Goal: Transaction & Acquisition: Purchase product/service

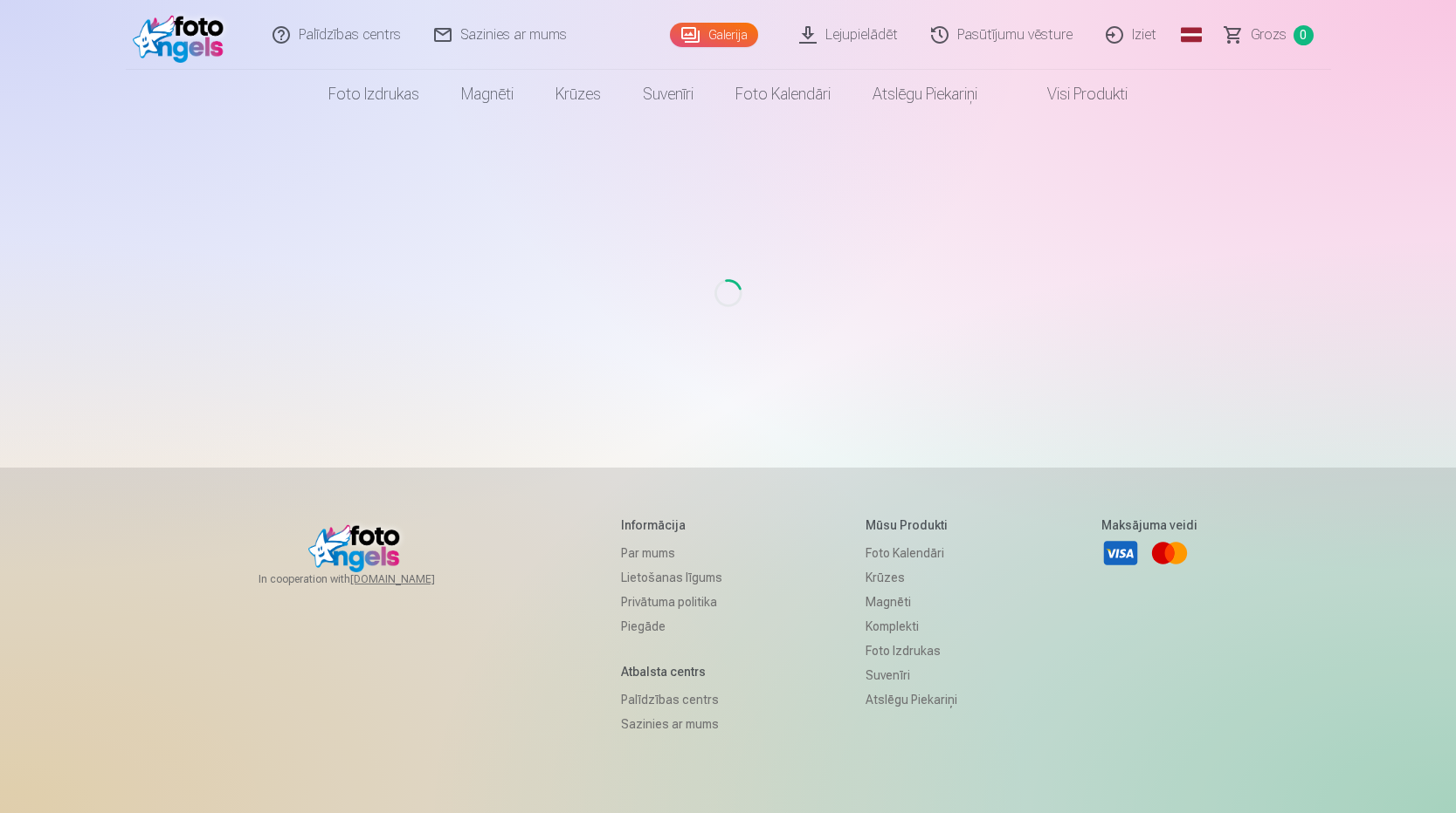
click at [199, 46] on img at bounding box center [183, 35] width 100 height 55
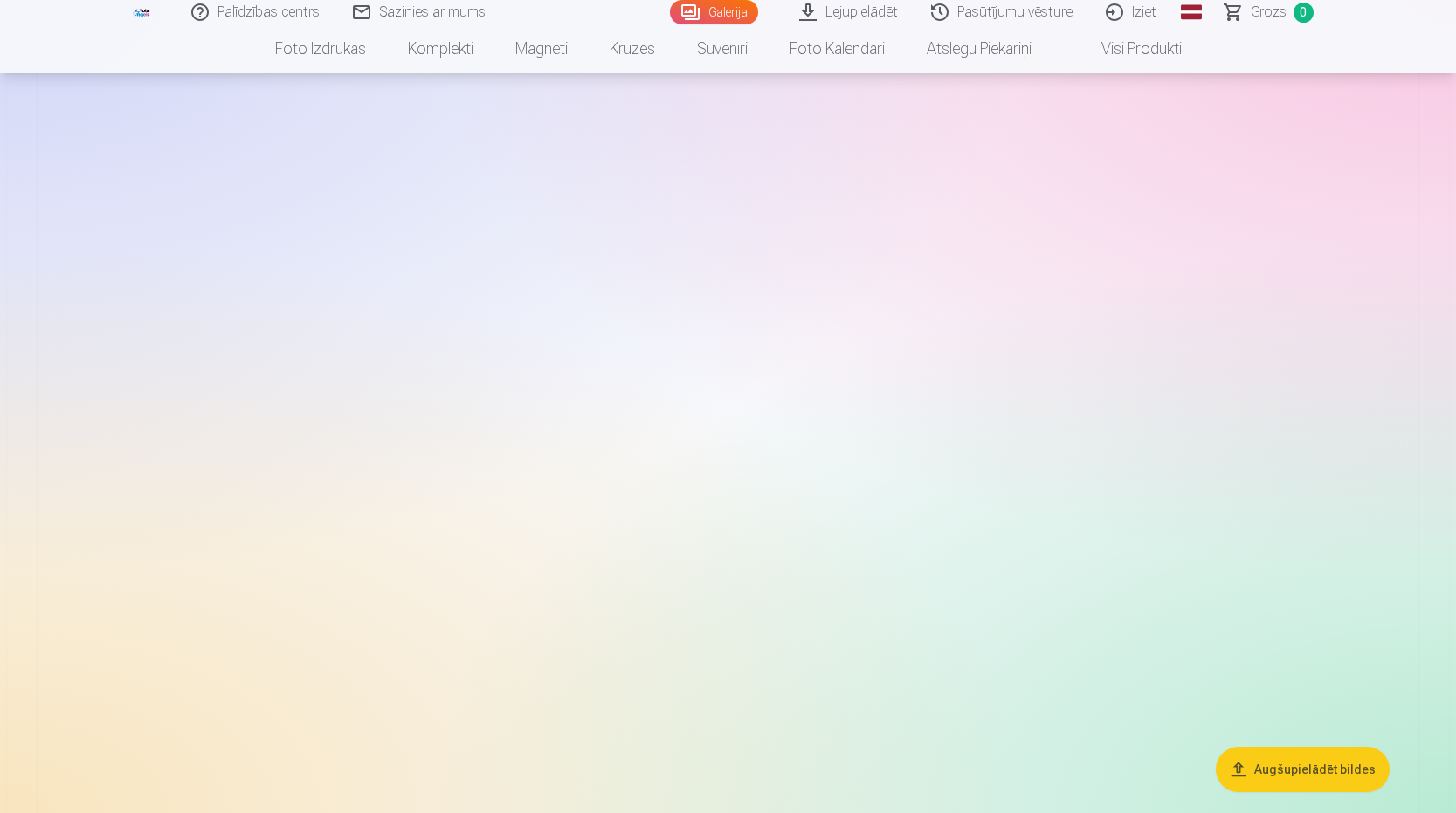
scroll to position [3491, 0]
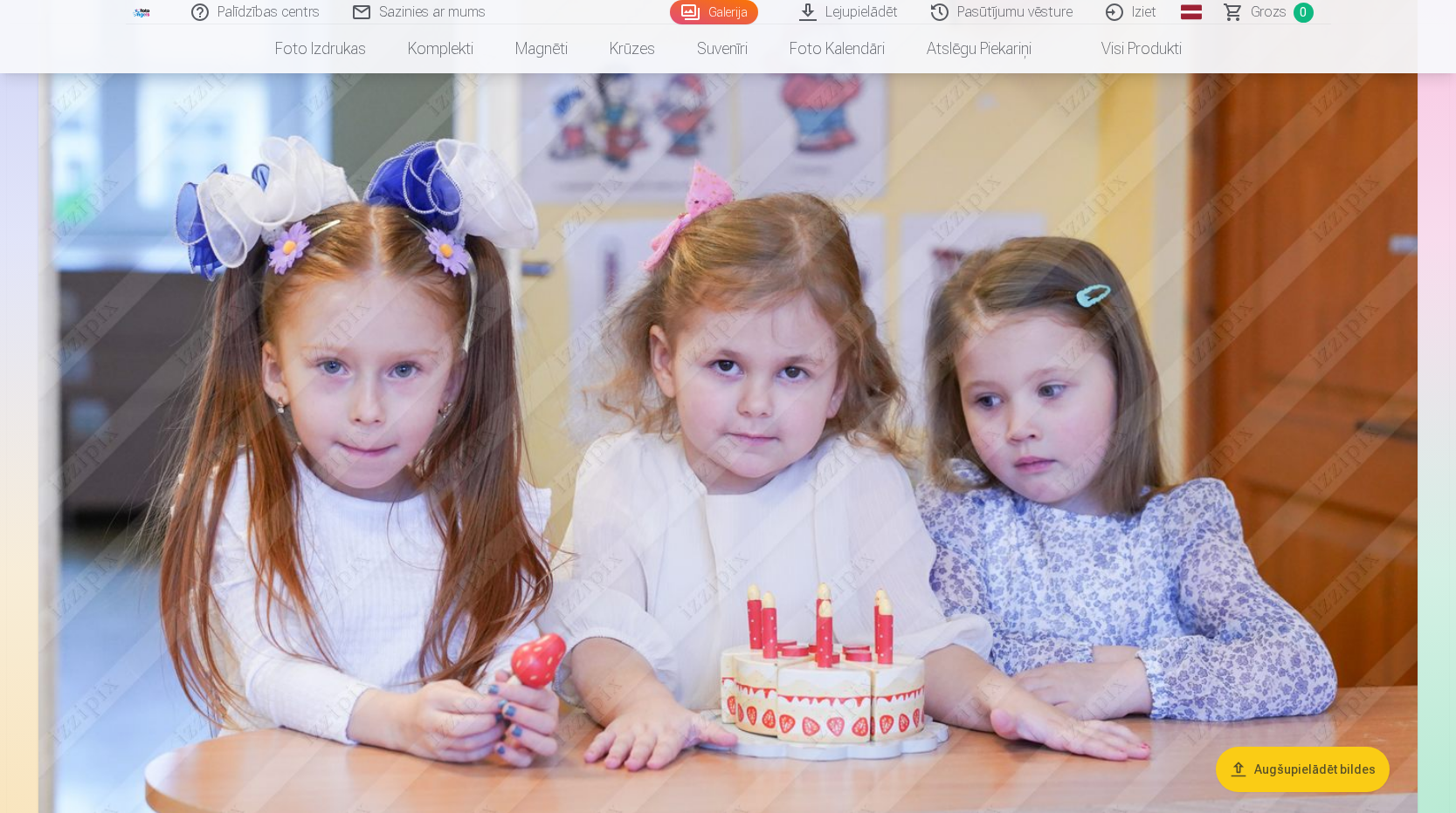
click at [1280, 770] on button "Augšupielādēt bildes" at bounding box center [1301, 769] width 174 height 45
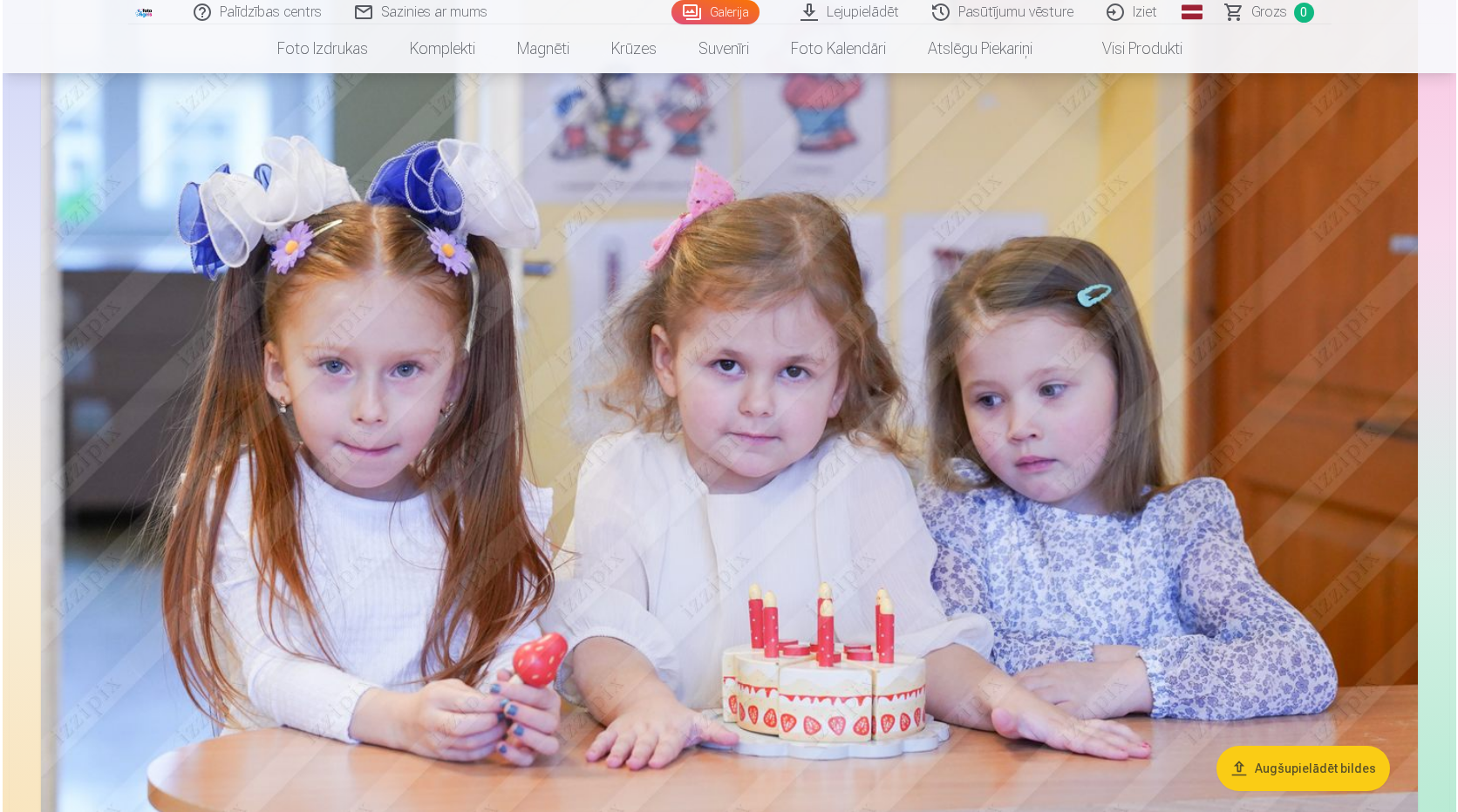
scroll to position [3497, 0]
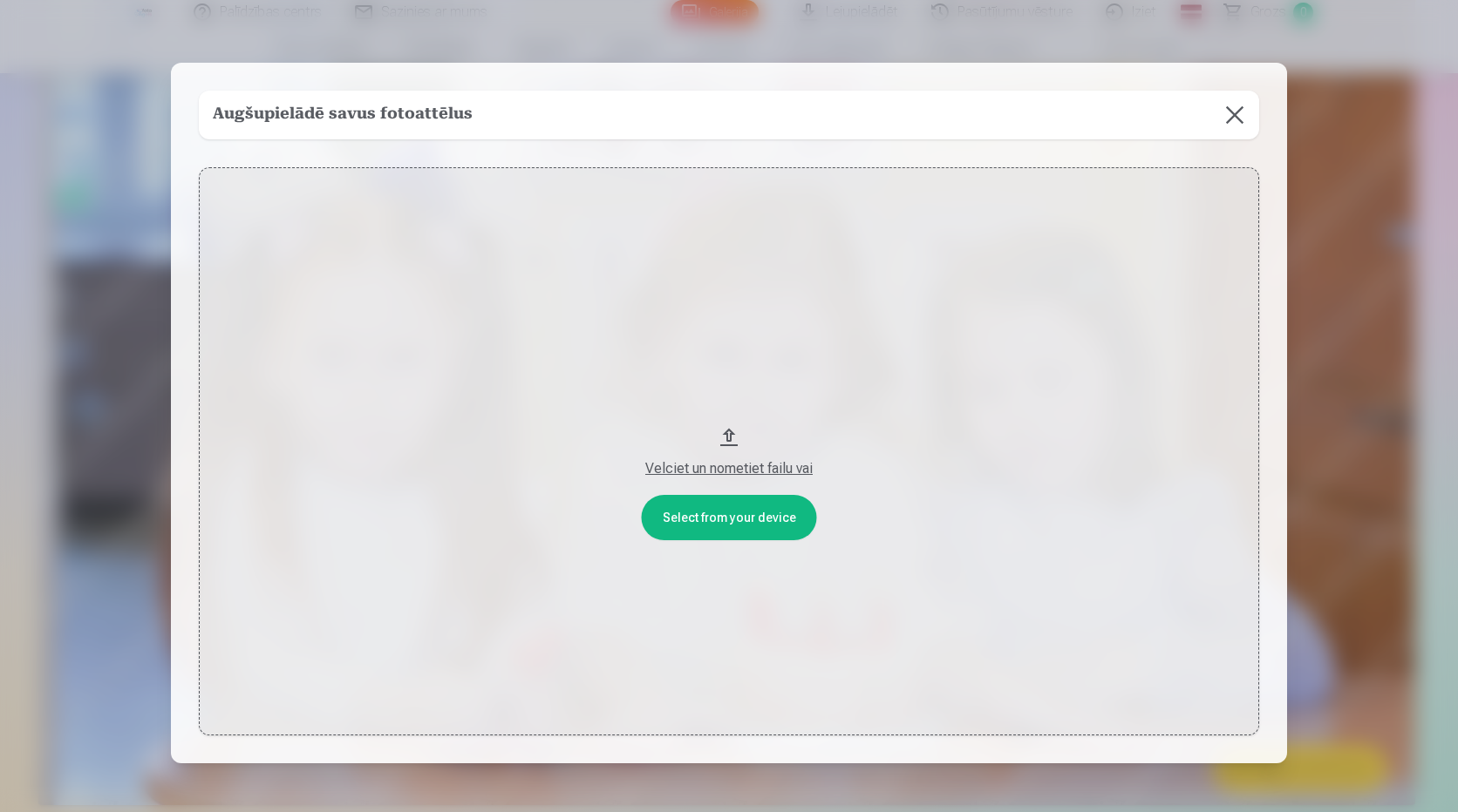
click at [731, 517] on button "Velciet un nometiet failu vai" at bounding box center [729, 451] width 1060 height 568
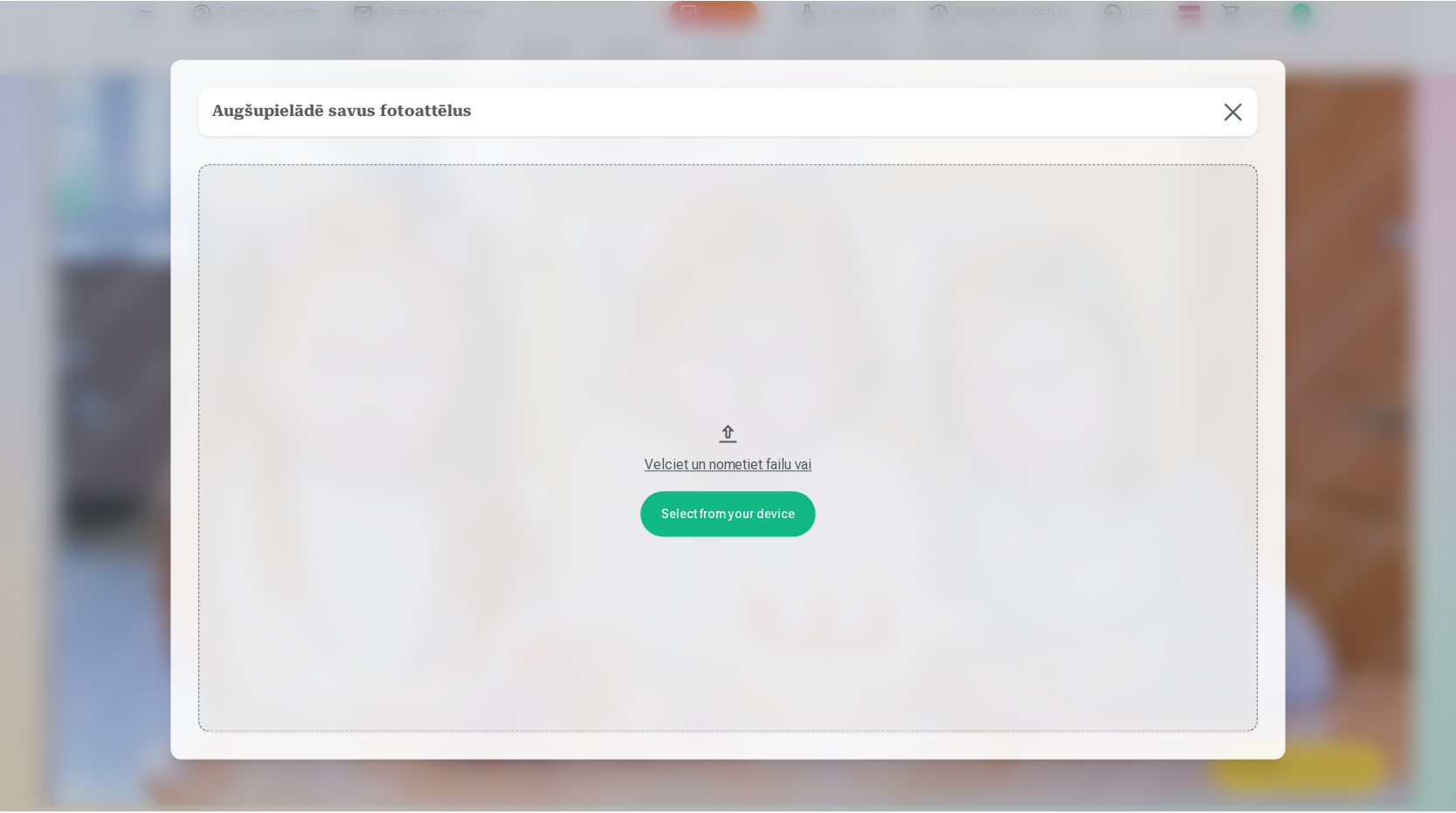
scroll to position [0, 0]
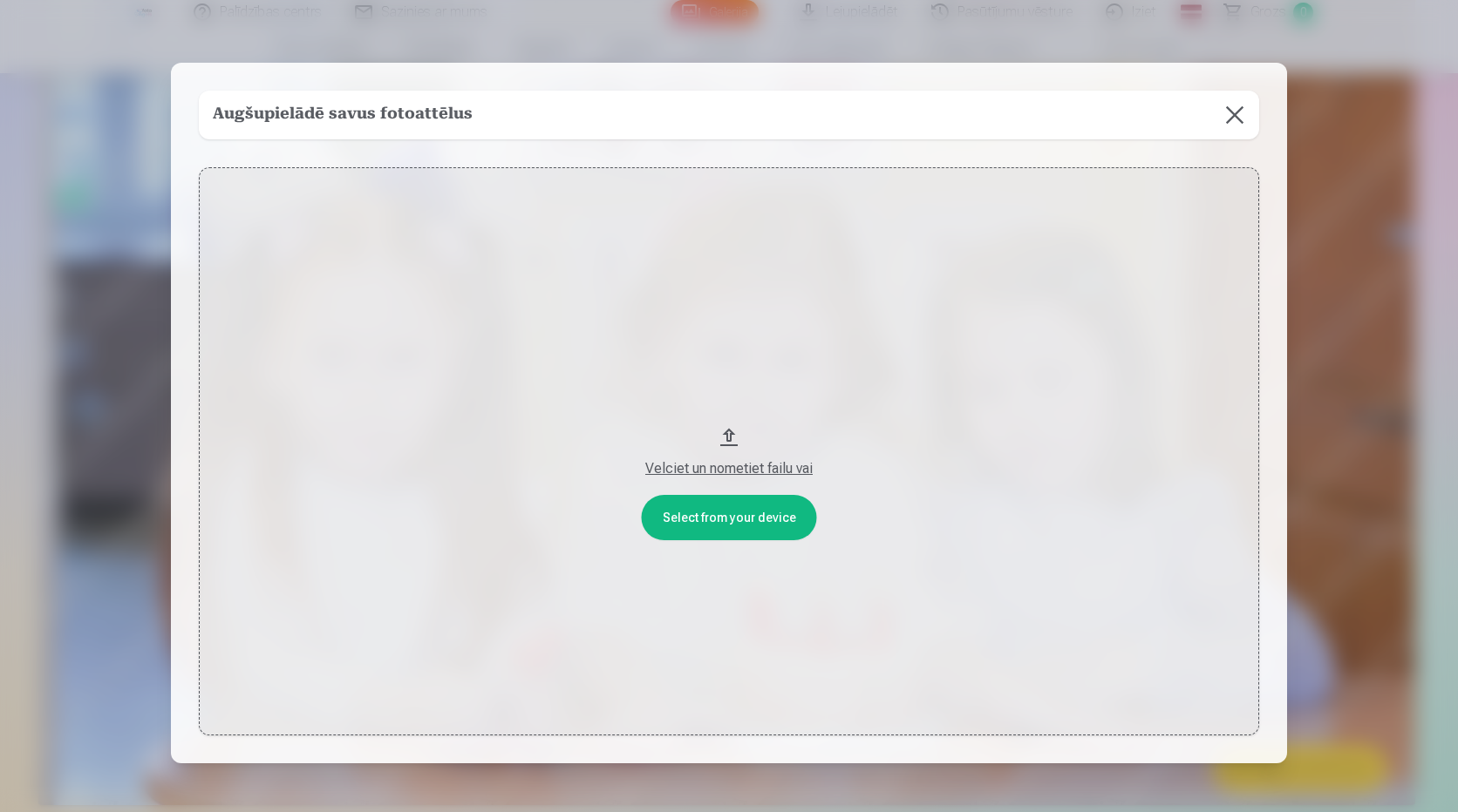
click at [1319, 83] on div at bounding box center [729, 406] width 1458 height 812
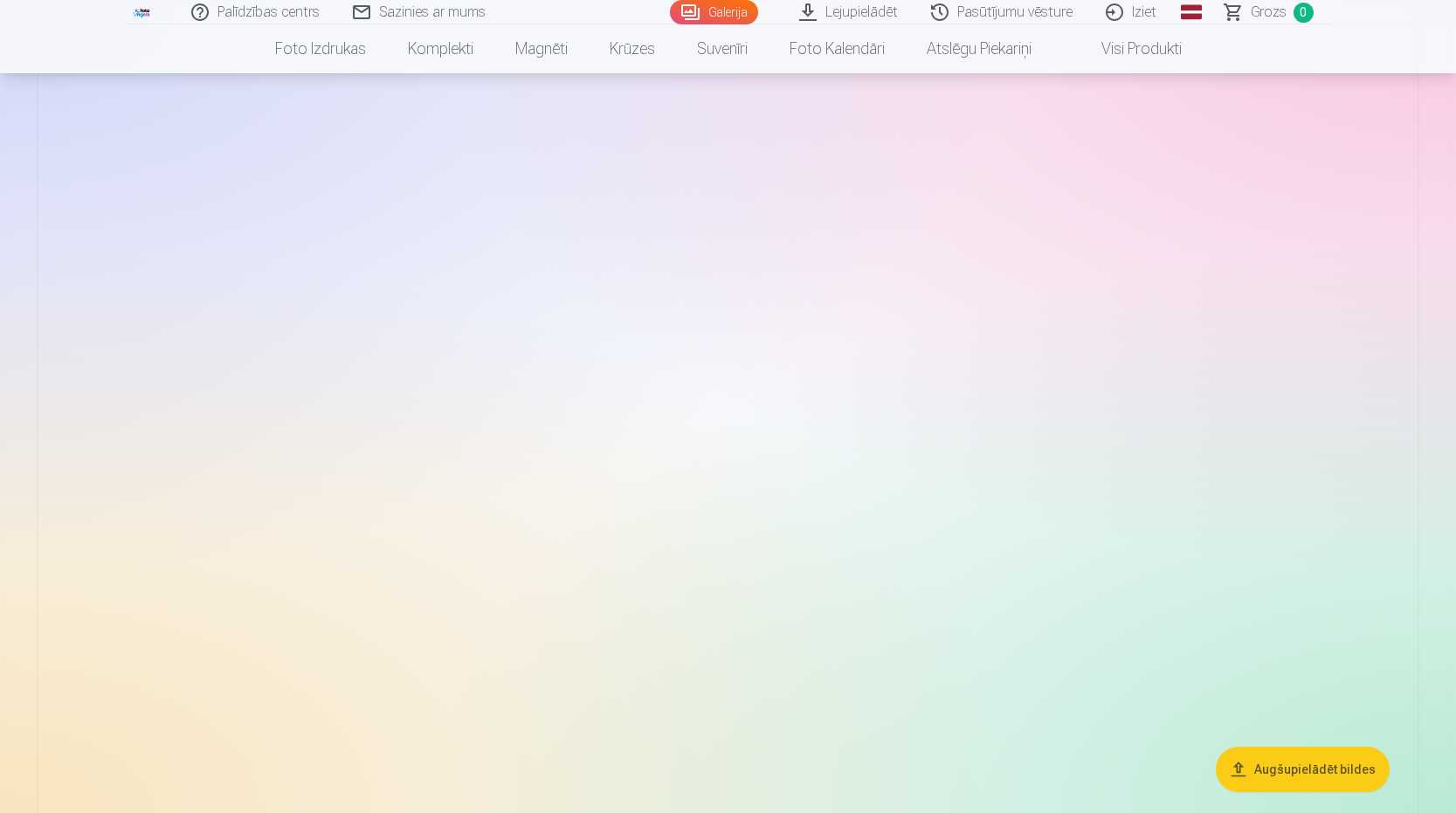
scroll to position [28725, 0]
